Goal: Transaction & Acquisition: Purchase product/service

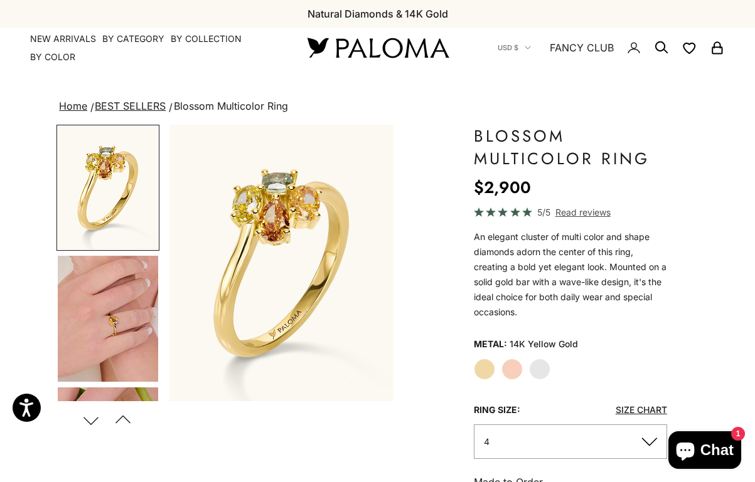
scroll to position [0, 814]
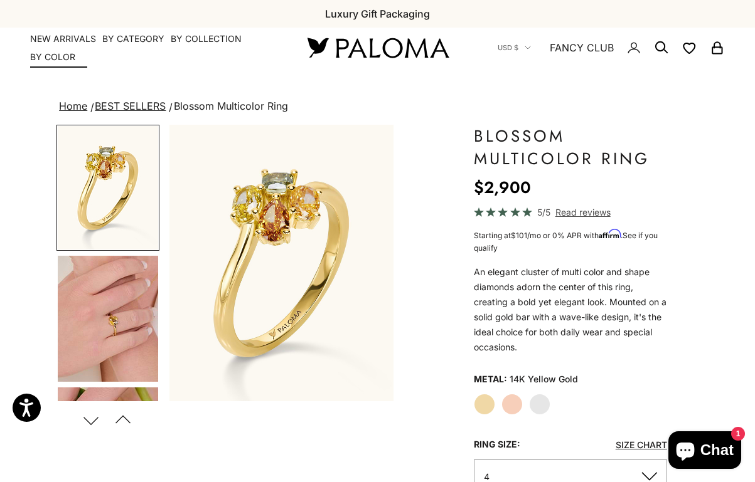
click at [68, 37] on link "NEW ARRIVALS" at bounding box center [63, 39] width 66 height 13
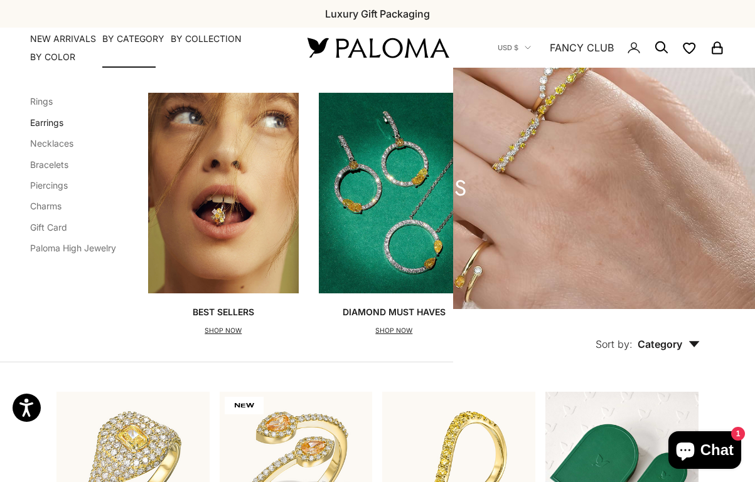
click at [46, 120] on link "Earrings" at bounding box center [46, 122] width 33 height 11
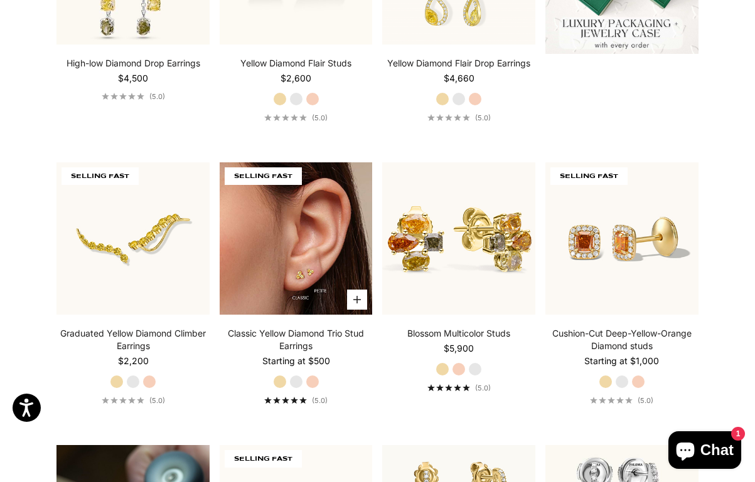
scroll to position [503, 0]
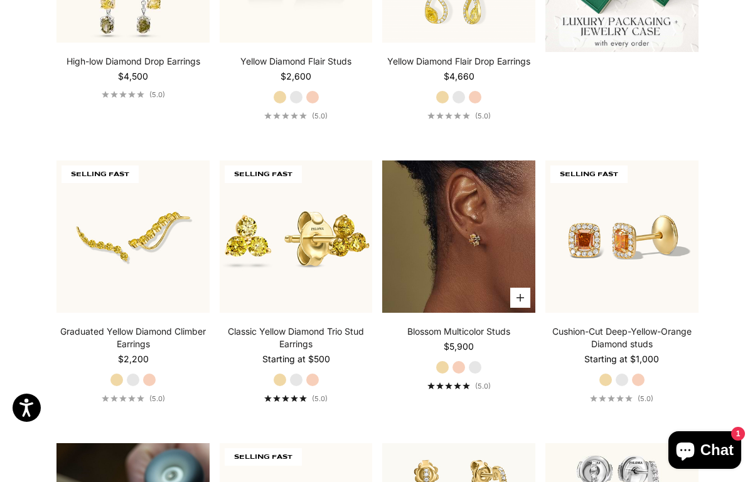
click at [451, 211] on img at bounding box center [458, 237] width 153 height 153
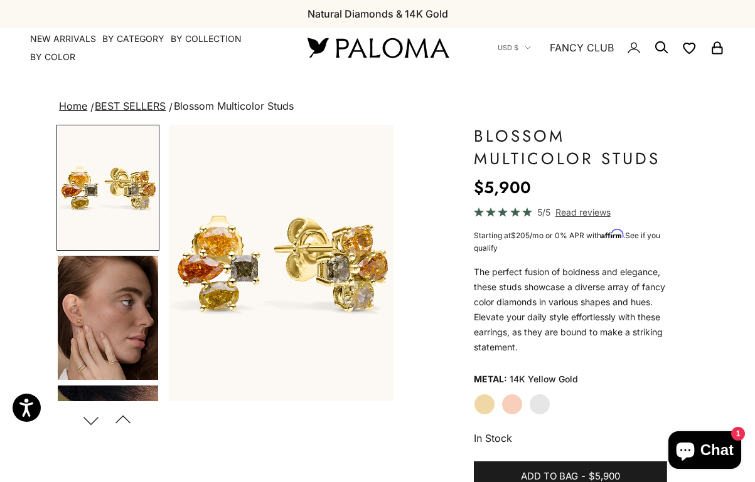
click at [103, 321] on img "Go to item 4" at bounding box center [108, 318] width 100 height 124
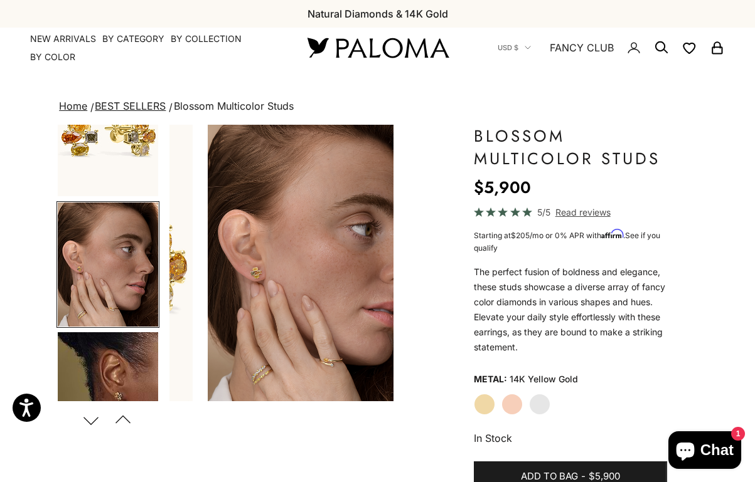
scroll to position [0, 239]
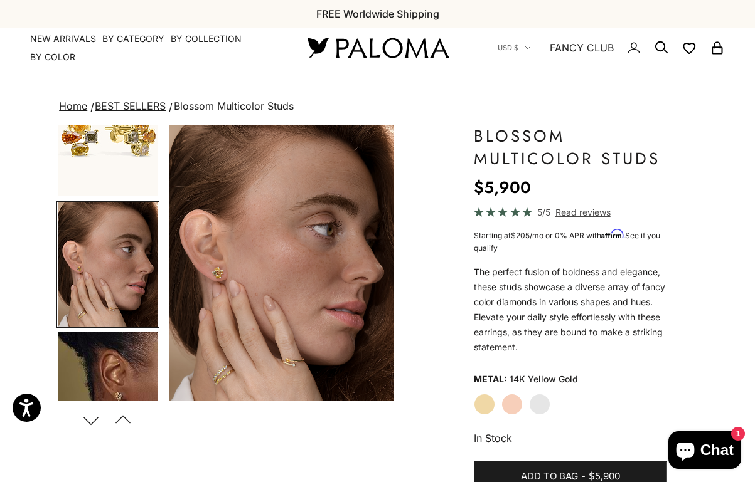
click at [110, 372] on img "Go to item 5" at bounding box center [108, 395] width 100 height 124
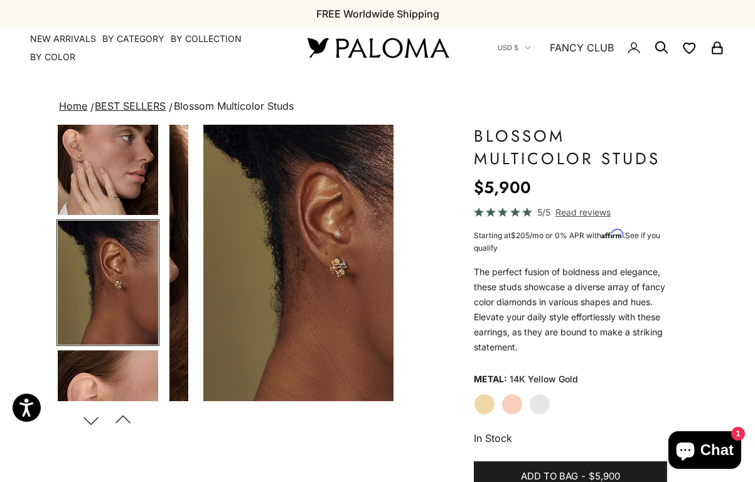
scroll to position [0, 477]
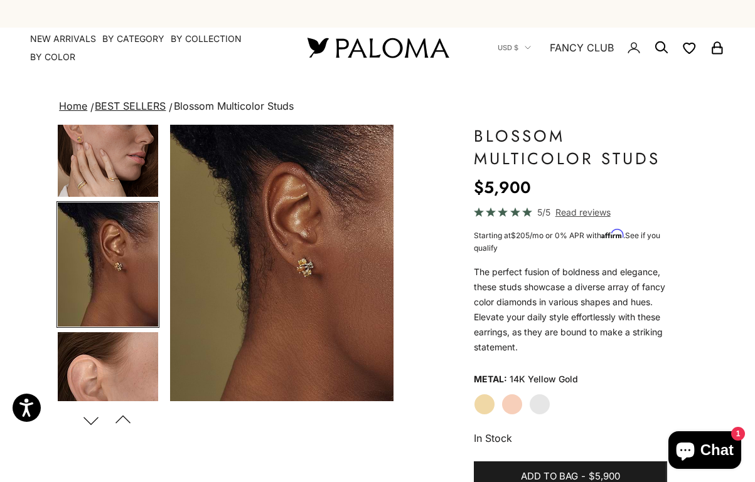
click at [127, 367] on img "Go to item 6" at bounding box center [108, 395] width 100 height 124
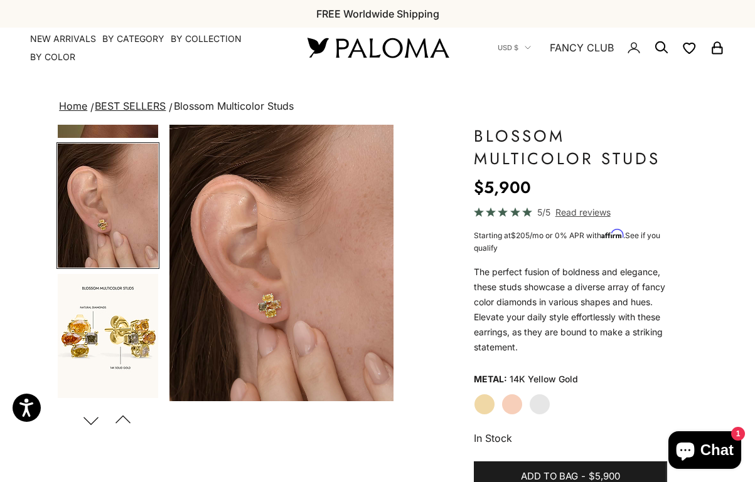
click at [124, 338] on img "Go to item 7" at bounding box center [108, 336] width 100 height 124
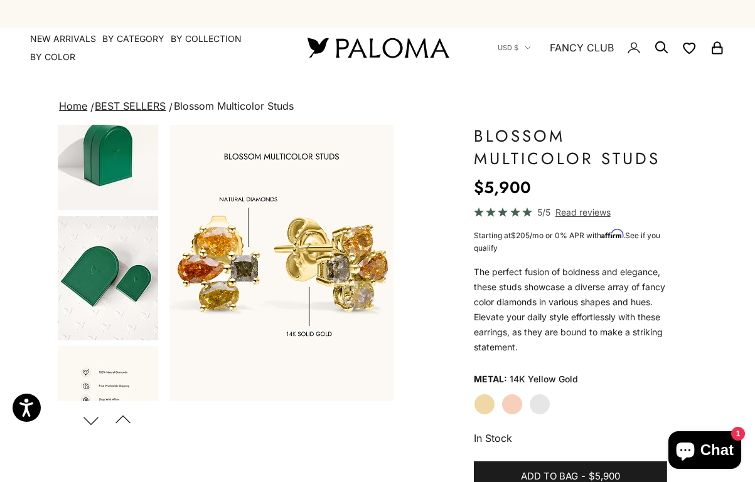
scroll to position [693, 0]
